Goal: Task Accomplishment & Management: Complete application form

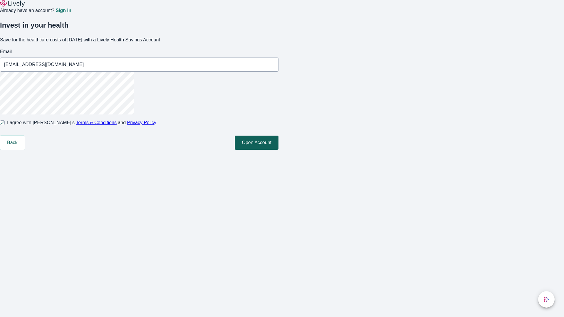
click at [278, 150] on button "Open Account" at bounding box center [257, 143] width 44 height 14
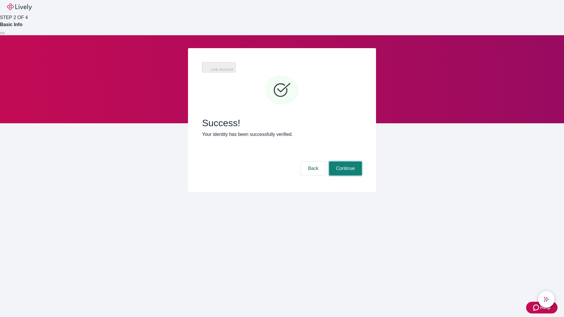
click at [345, 162] on button "Continue" at bounding box center [345, 169] width 33 height 14
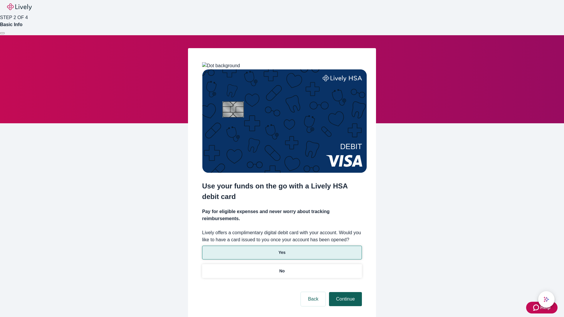
click at [282, 250] on p "Yes" at bounding box center [281, 253] width 7 height 6
click at [345, 292] on button "Continue" at bounding box center [345, 299] width 33 height 14
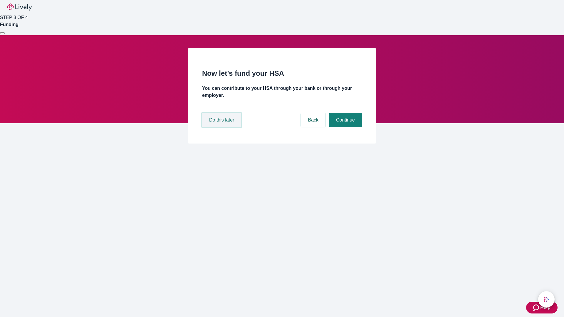
click at [222, 127] on button "Do this later" at bounding box center [221, 120] width 39 height 14
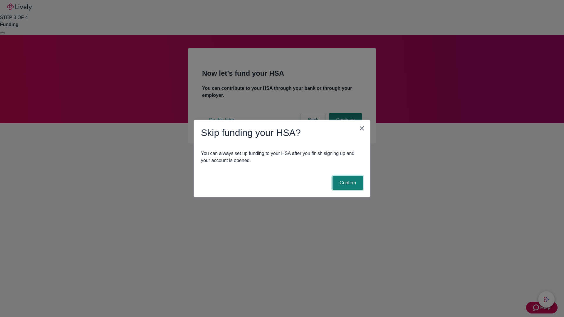
click at [347, 183] on button "Confirm" at bounding box center [348, 183] width 31 height 14
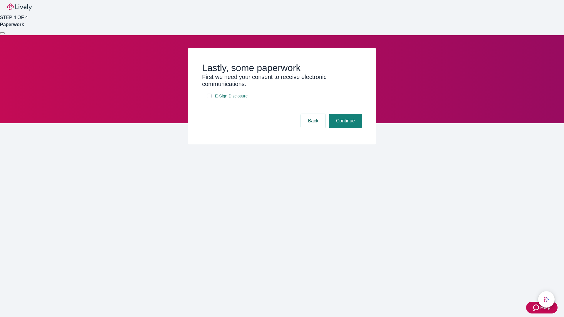
click at [209, 98] on input "E-Sign Disclosure" at bounding box center [209, 96] width 5 height 5
checkbox input "true"
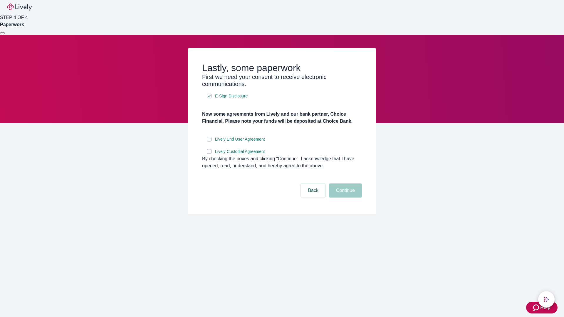
click at [209, 142] on input "Lively End User Agreement" at bounding box center [209, 139] width 5 height 5
checkbox input "true"
click at [209, 154] on input "Lively Custodial Agreement" at bounding box center [209, 151] width 5 height 5
checkbox input "true"
click at [345, 198] on button "Continue" at bounding box center [345, 191] width 33 height 14
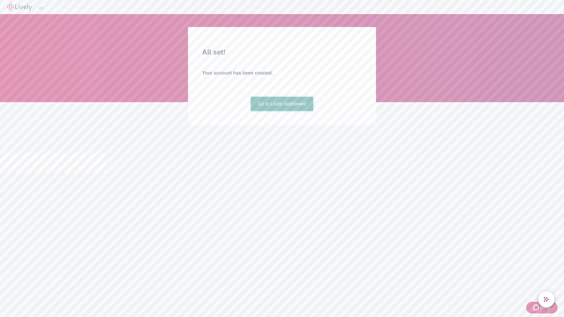
click at [282, 111] on link "Go to Lively dashboard" at bounding box center [282, 104] width 63 height 14
